Goal: Information Seeking & Learning: Learn about a topic

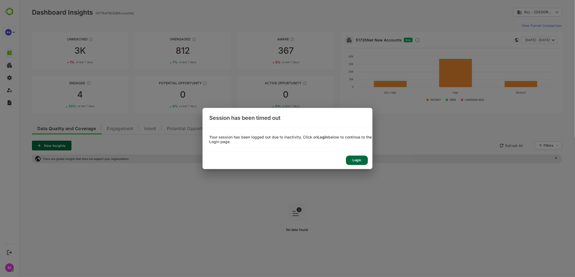
click at [362, 162] on div "Login" at bounding box center [357, 159] width 22 height 9
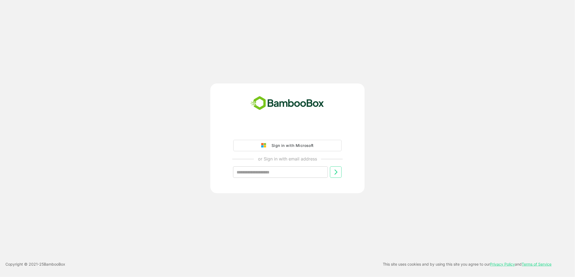
click at [276, 143] on div "Sign in with Microsoft" at bounding box center [291, 145] width 45 height 7
click at [299, 145] on div "Sign in with Microsoft" at bounding box center [291, 145] width 45 height 7
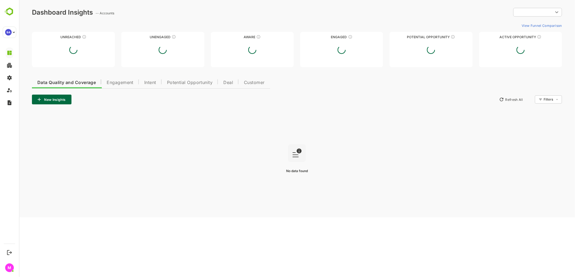
type input "**********"
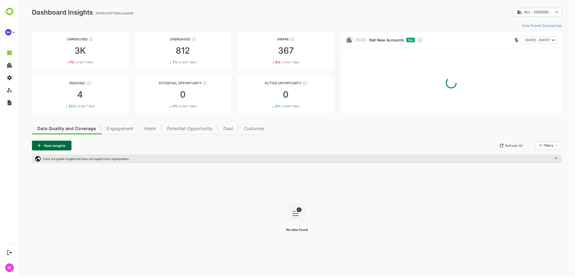
click at [150, 126] on span "Intent" at bounding box center [150, 128] width 12 height 4
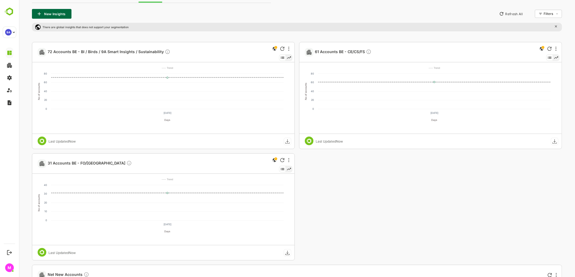
scroll to position [95, 0]
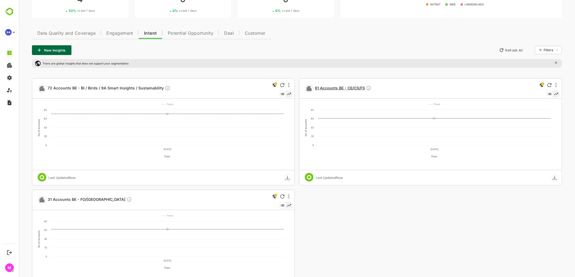
click at [327, 86] on span "61 Accounts BE - CE/CS/FS" at bounding box center [342, 88] width 57 height 6
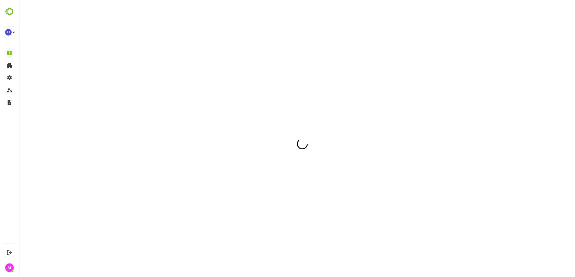
scroll to position [0, 0]
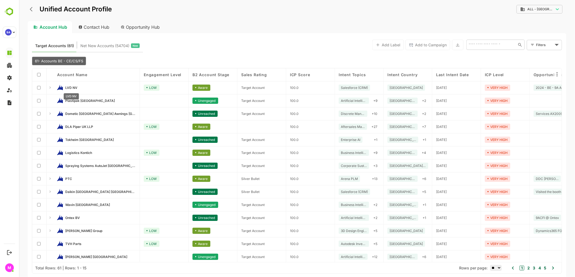
click at [66, 86] on span "LVD NV" at bounding box center [71, 88] width 12 height 4
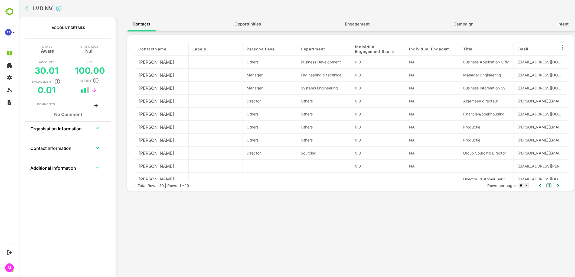
click at [238, 29] on button "Opportunities" at bounding box center [247, 24] width 37 height 13
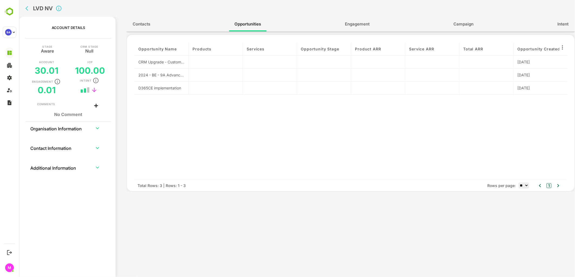
click at [567, 23] on span "Intent" at bounding box center [562, 24] width 11 height 7
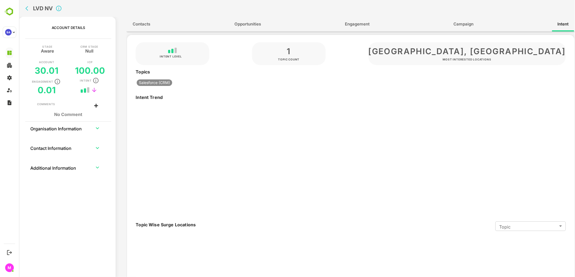
type input "*******"
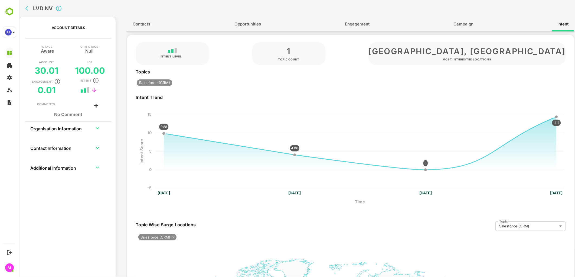
click at [26, 8] on icon "back" at bounding box center [26, 8] width 3 height 5
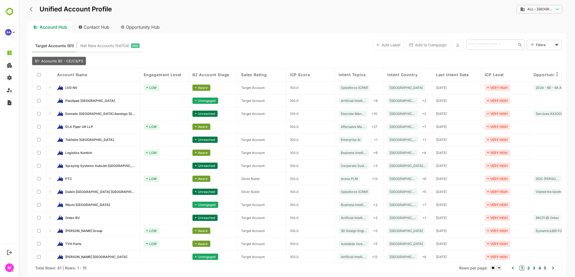
click at [50, 191] on icon at bounding box center [50, 191] width 4 height 4
click at [73, 192] on span "Daikin [GEOGRAPHIC_DATA] [GEOGRAPHIC_DATA]" at bounding box center [100, 191] width 71 height 4
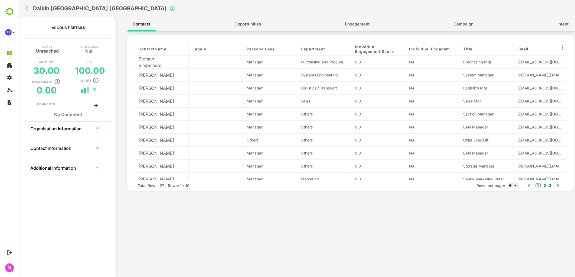
click at [26, 10] on icon "back" at bounding box center [27, 8] width 5 height 5
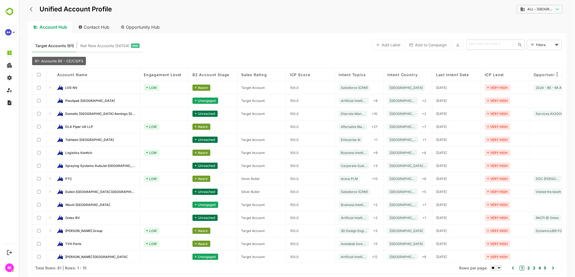
click at [70, 216] on span "Ontex BV" at bounding box center [72, 217] width 15 height 4
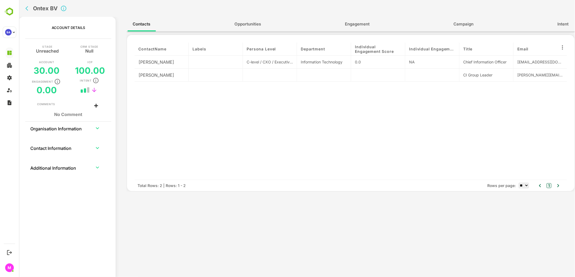
click at [252, 25] on span "Opportunities" at bounding box center [247, 24] width 27 height 7
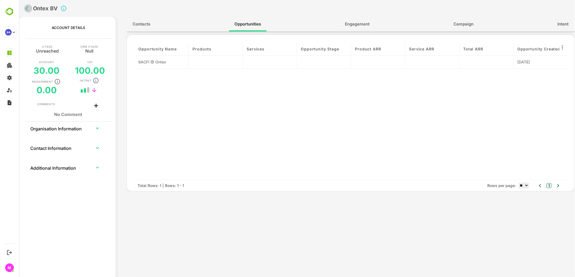
click at [27, 10] on icon "back" at bounding box center [26, 8] width 3 height 5
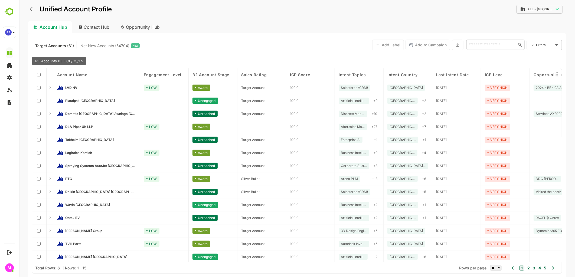
scroll to position [15, 0]
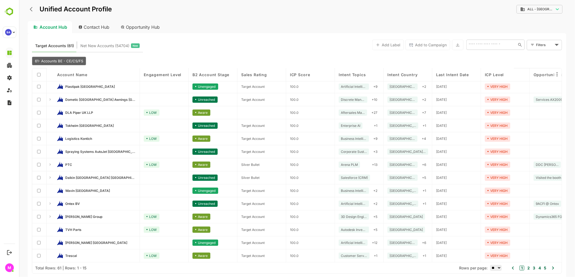
click at [529, 267] on button "2" at bounding box center [528, 268] width 4 height 6
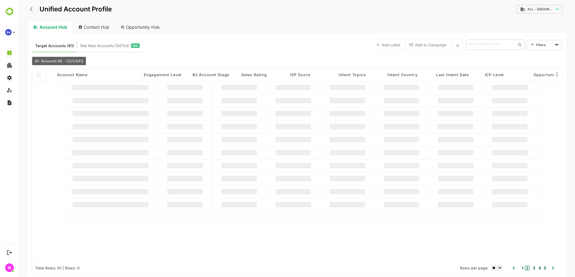
scroll to position [0, 0]
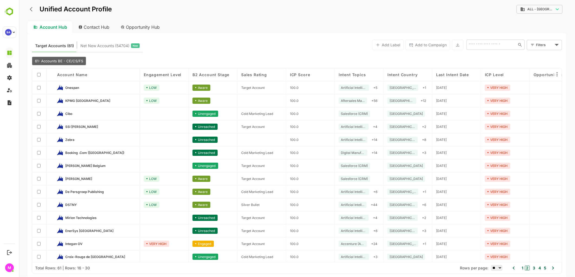
click at [225, 69] on div "B2 Account Stage" at bounding box center [212, 74] width 49 height 13
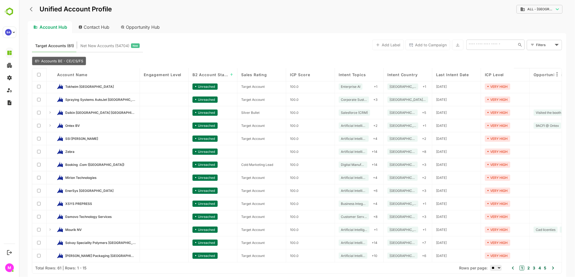
scroll to position [14, 0]
click at [209, 75] on span "B2 Account Stage" at bounding box center [210, 74] width 36 height 5
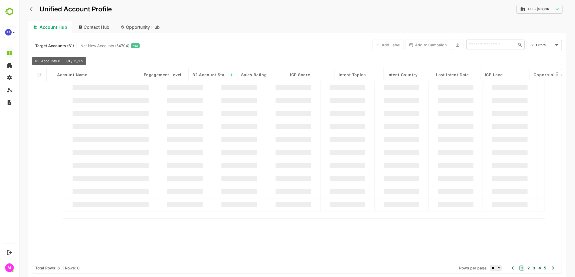
scroll to position [0, 0]
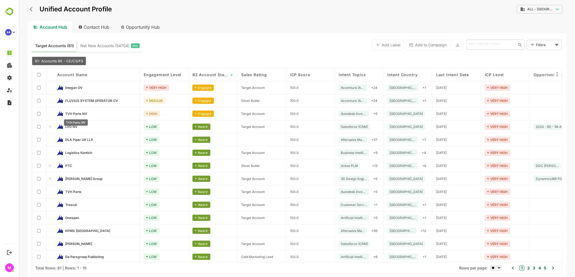
click at [81, 112] on span "TVH Parts NV" at bounding box center [76, 113] width 22 height 4
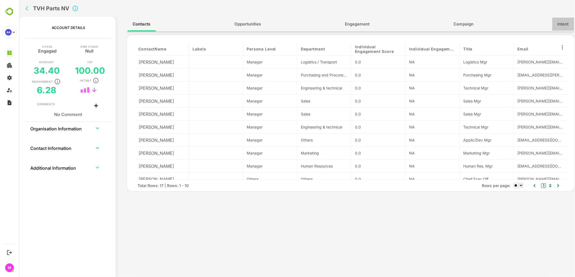
click at [560, 21] on span "Intent" at bounding box center [562, 24] width 11 height 7
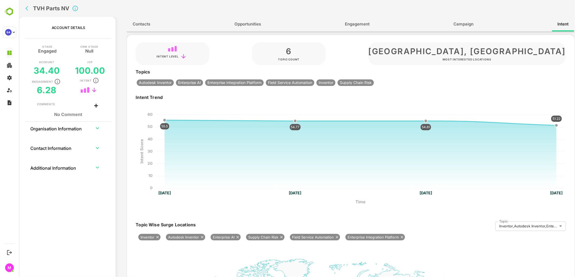
click at [186, 25] on div "Contacts Opportunities Engagement Campaign Intent" at bounding box center [350, 24] width 448 height 15
click at [142, 21] on span "Contacts" at bounding box center [142, 24] width 18 height 7
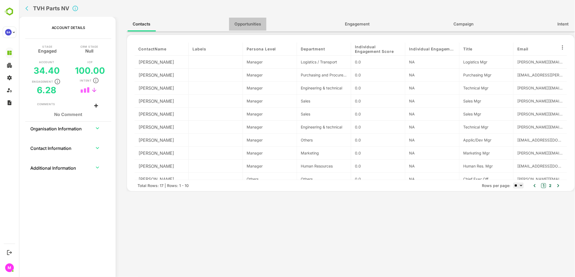
click at [264, 28] on button "Opportunities" at bounding box center [247, 24] width 37 height 13
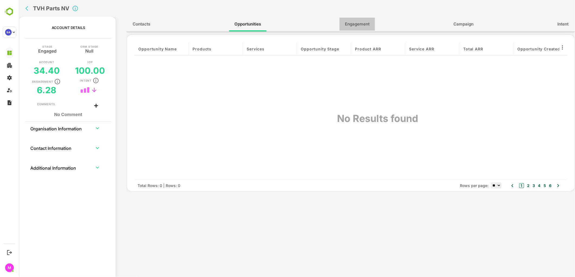
click at [360, 30] on button "Engagement" at bounding box center [356, 24] width 35 height 13
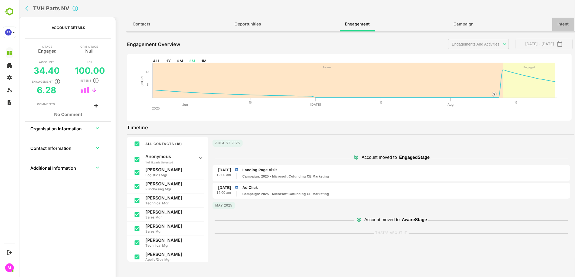
click at [561, 27] on span "Intent" at bounding box center [562, 24] width 11 height 7
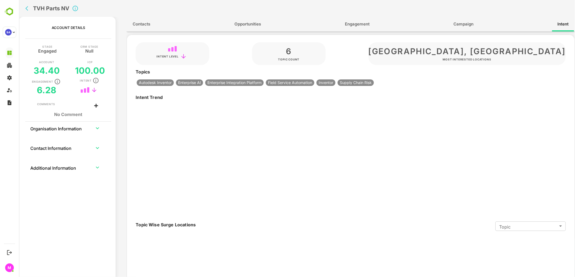
type input "**********"
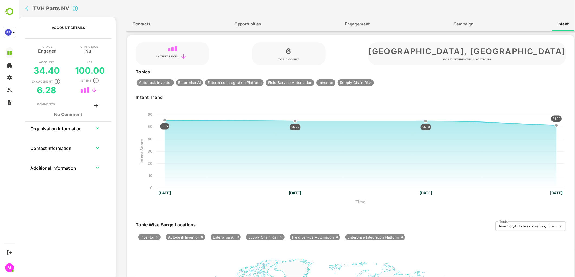
click at [27, 8] on icon "back" at bounding box center [27, 8] width 5 height 5
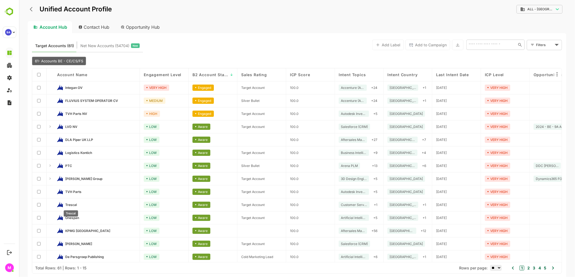
click at [70, 204] on span "Trescal" at bounding box center [71, 204] width 12 height 4
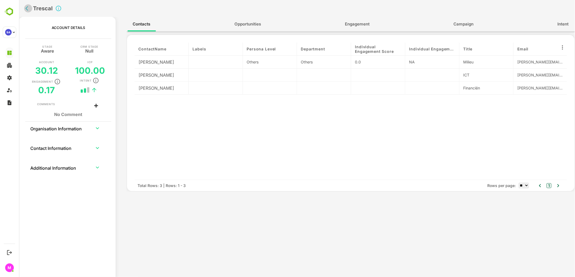
click at [27, 10] on icon "back" at bounding box center [27, 8] width 5 height 5
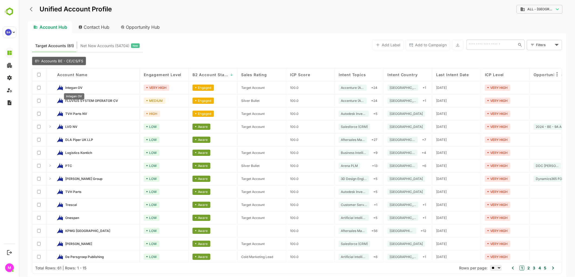
click at [76, 87] on span "Integan OV" at bounding box center [73, 88] width 17 height 4
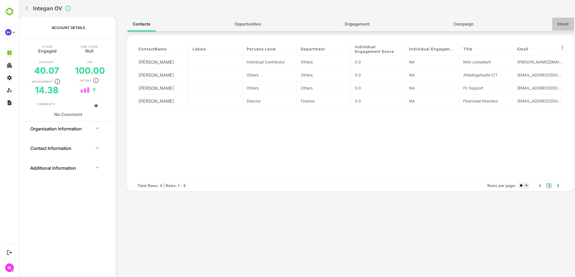
click at [563, 23] on span "Intent" at bounding box center [562, 24] width 11 height 7
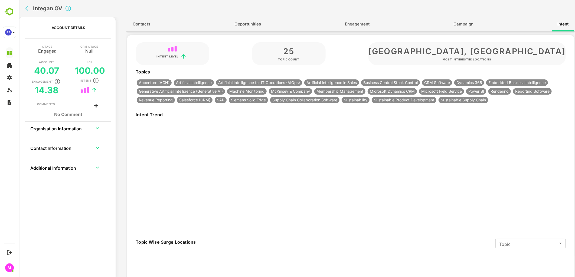
type input "**********"
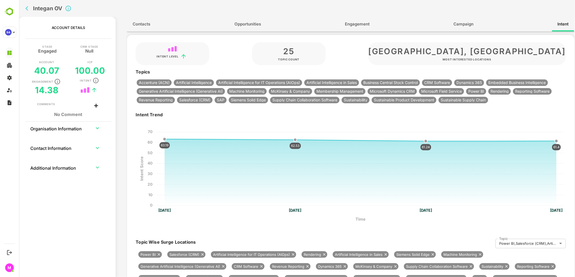
scroll to position [21, 0]
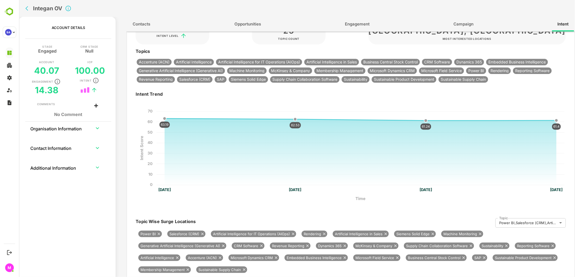
click at [27, 6] on icon "back" at bounding box center [27, 8] width 5 height 5
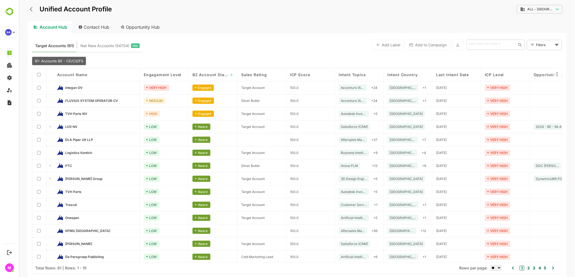
scroll to position [15, 0]
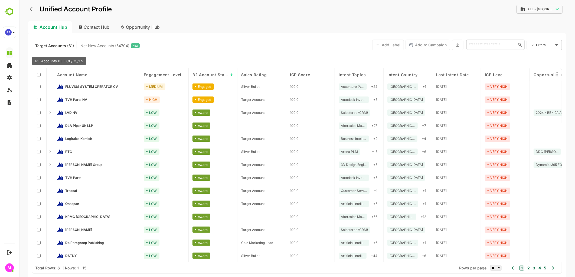
click at [528, 267] on button "2" at bounding box center [528, 268] width 4 height 6
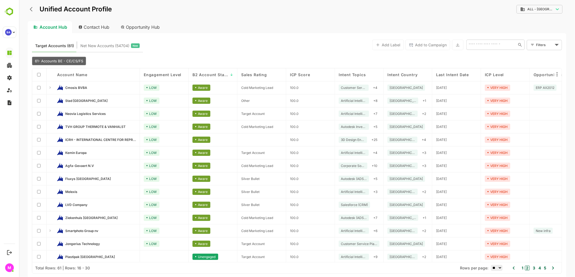
click at [30, 10] on icon "back" at bounding box center [31, 8] width 5 height 5
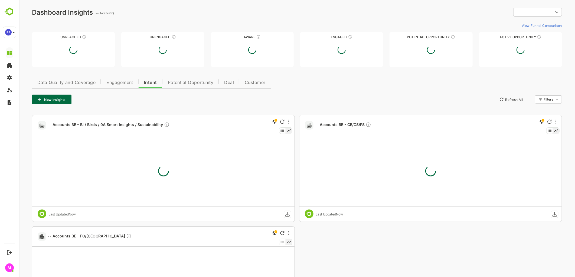
type input "**********"
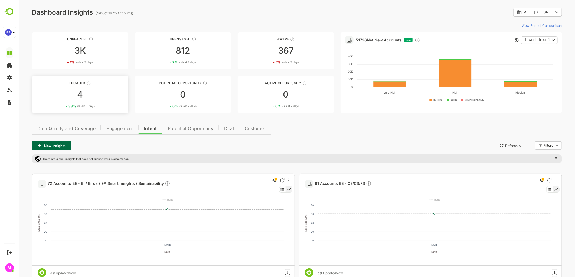
click at [96, 96] on div "4" at bounding box center [80, 94] width 96 height 9
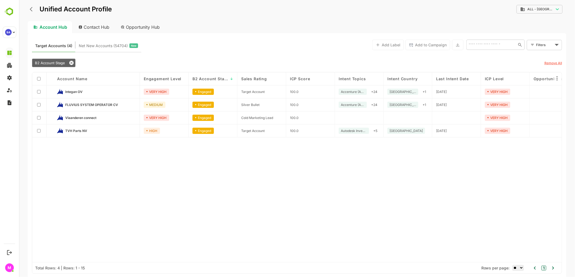
click at [127, 155] on div "Account Name Engagement Level B2 Account Stage ↓ Sales Rating ICP Score Intent …" at bounding box center [296, 167] width 529 height 190
